Goal: Register for event/course

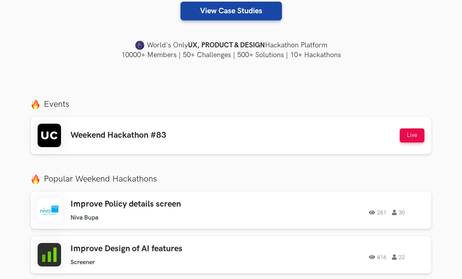
scroll to position [234, 0]
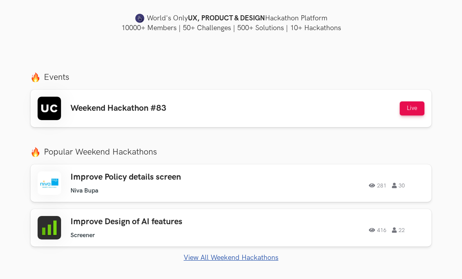
click at [417, 108] on button "Live" at bounding box center [411, 108] width 25 height 14
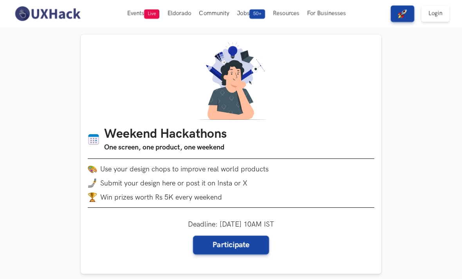
click at [207, 240] on link "Participate" at bounding box center [231, 244] width 76 height 19
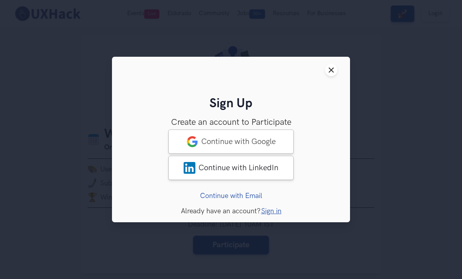
click at [188, 140] on img at bounding box center [192, 142] width 12 height 12
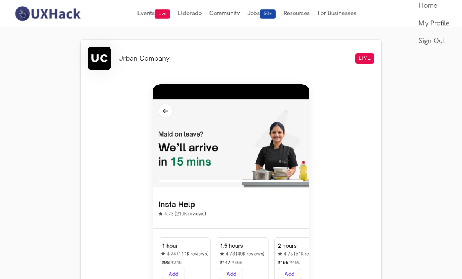
scroll to position [287, 0]
